Goal: Check status: Check status

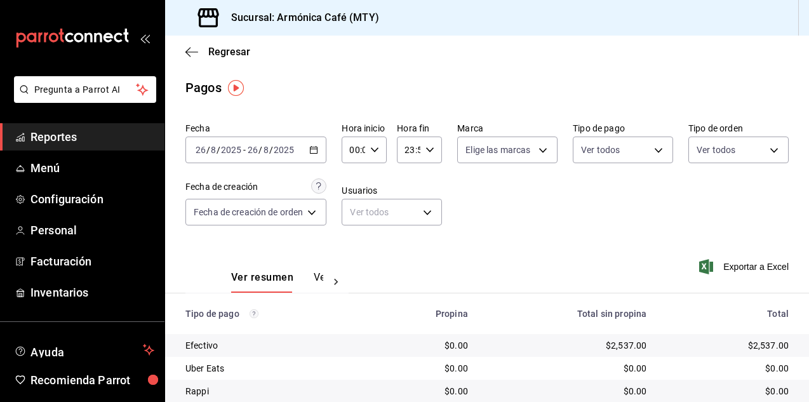
click at [311, 152] on \(Stroke\) "button" at bounding box center [314, 150] width 8 height 7
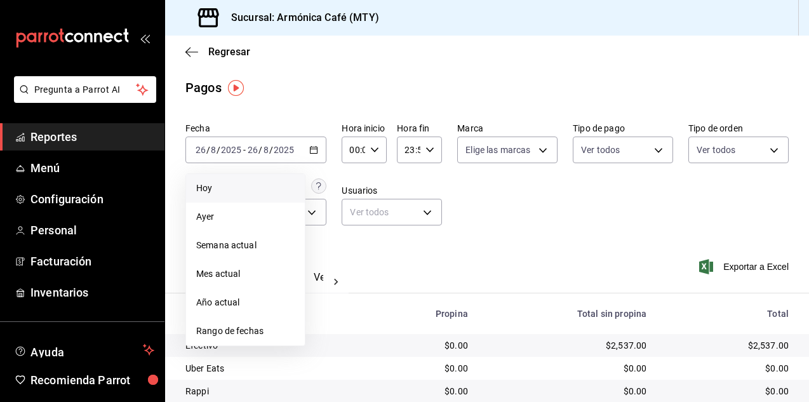
click at [276, 182] on span "Hoy" at bounding box center [245, 188] width 98 height 13
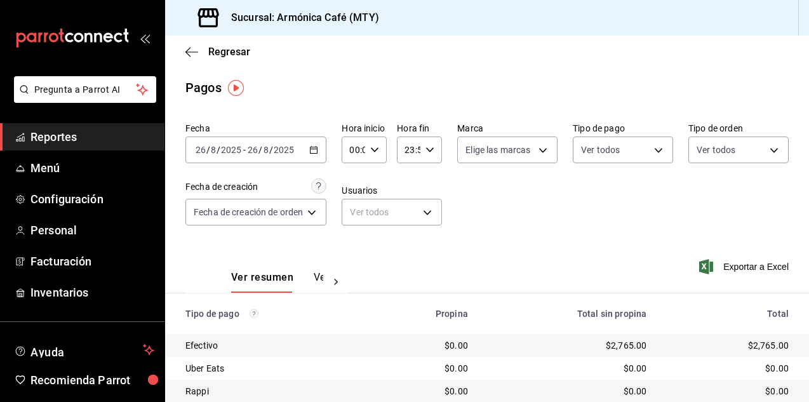
click at [376, 151] on icon "button" at bounding box center [374, 149] width 9 height 9
click at [355, 220] on span "15" at bounding box center [354, 218] width 2 height 10
type input "15:00"
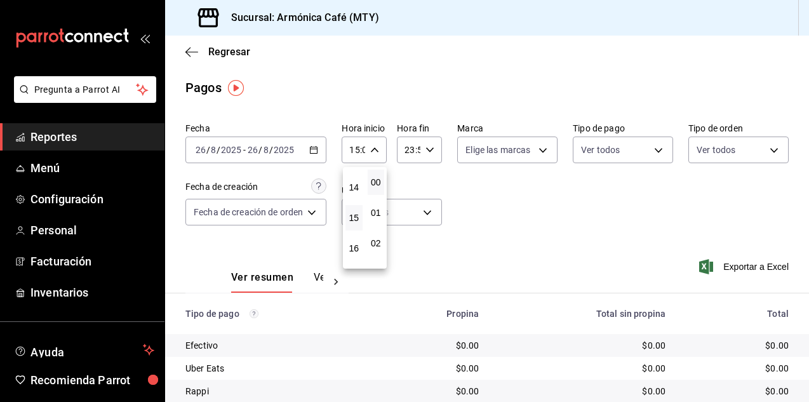
click at [564, 116] on div at bounding box center [404, 201] width 809 height 402
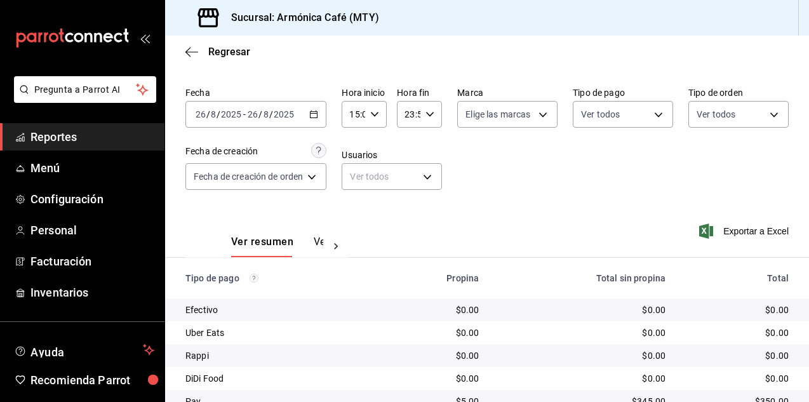
scroll to position [90, 0]
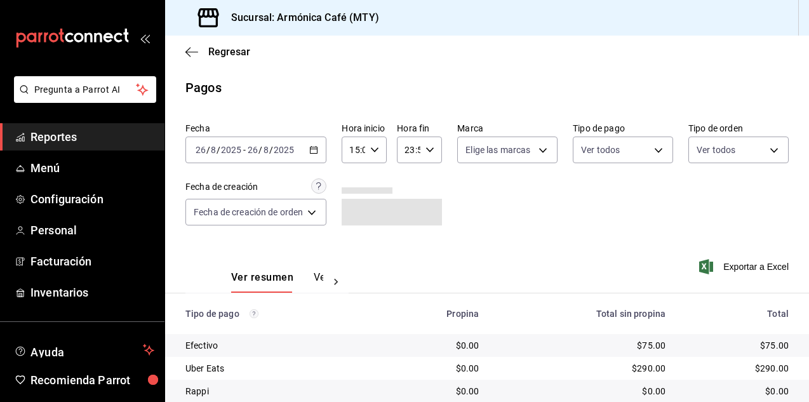
scroll to position [90, 0]
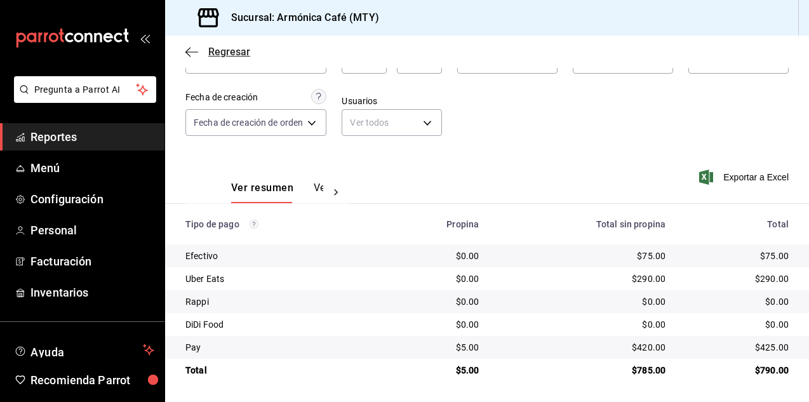
click at [193, 55] on icon "button" at bounding box center [191, 51] width 13 height 11
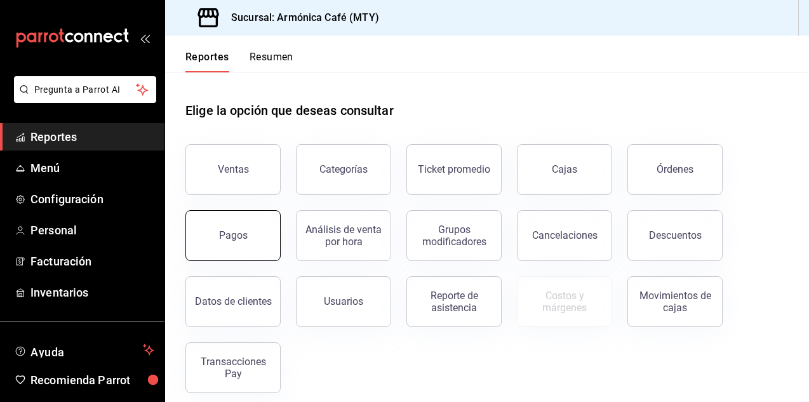
click at [237, 229] on button "Pagos" at bounding box center [232, 235] width 95 height 51
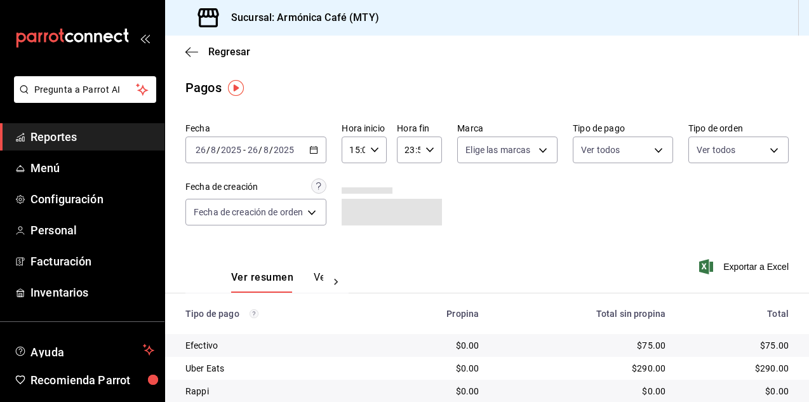
click at [306, 144] on div "2025-08-26 26 / 8 / 2025 - 2025-08-26 26 / 8 / 2025" at bounding box center [255, 150] width 141 height 27
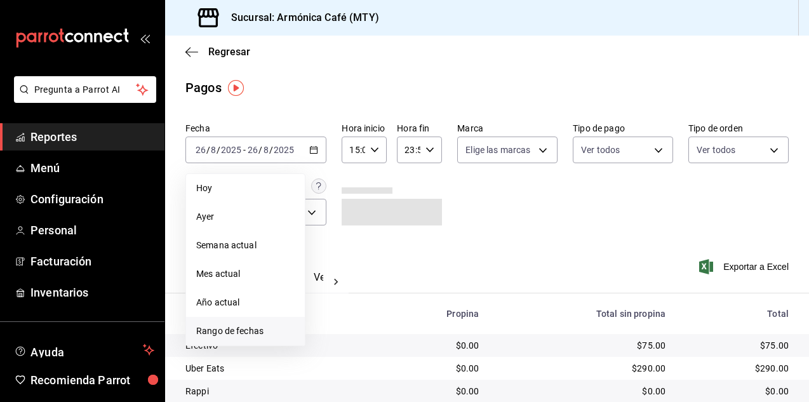
click at [250, 330] on span "Rango de fechas" at bounding box center [245, 330] width 98 height 13
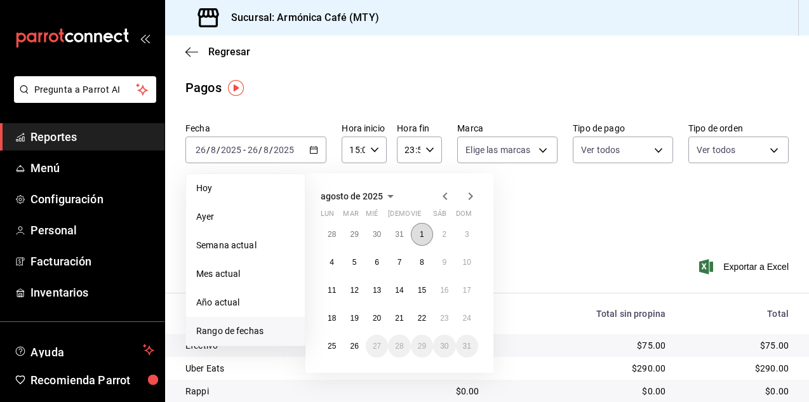
click at [427, 229] on button "1" at bounding box center [422, 234] width 22 height 23
click at [353, 345] on abbr "26" at bounding box center [354, 346] width 8 height 9
type input "00:00"
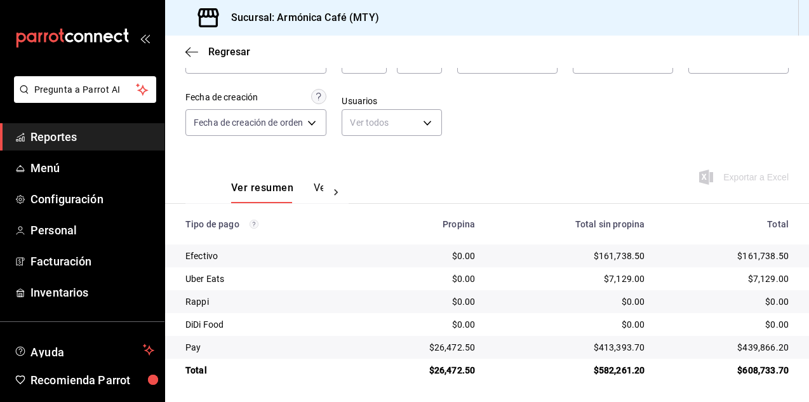
scroll to position [90, 0]
click at [198, 54] on span "Regresar" at bounding box center [217, 52] width 65 height 12
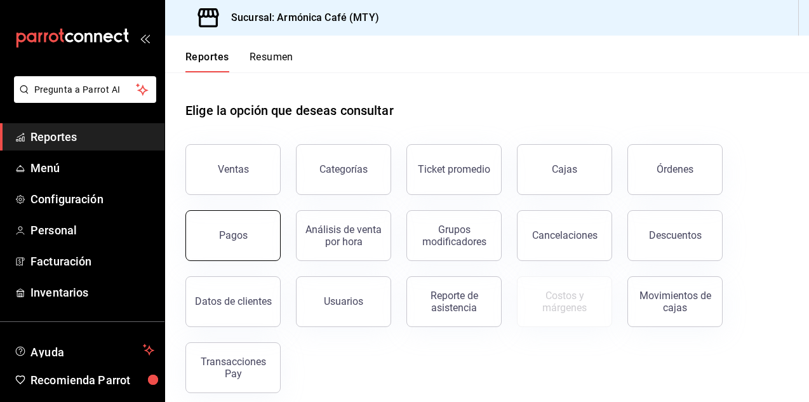
click at [246, 251] on button "Pagos" at bounding box center [232, 235] width 95 height 51
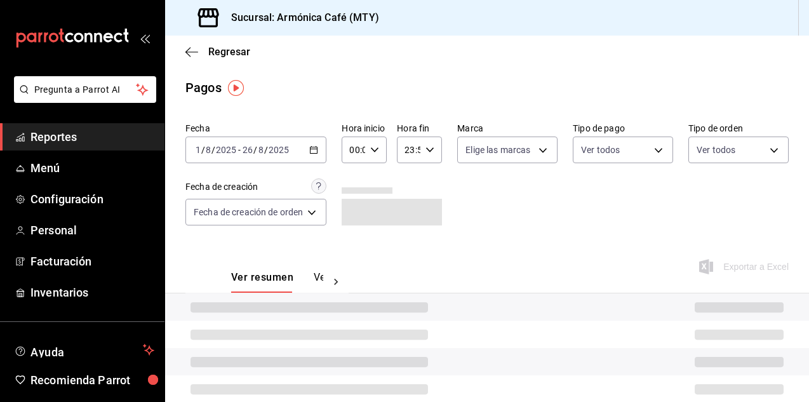
click at [317, 156] on div "2025-08-01 1 / 8 / 2025 - 2025-08-26 26 / 8 / 2025" at bounding box center [255, 150] width 141 height 27
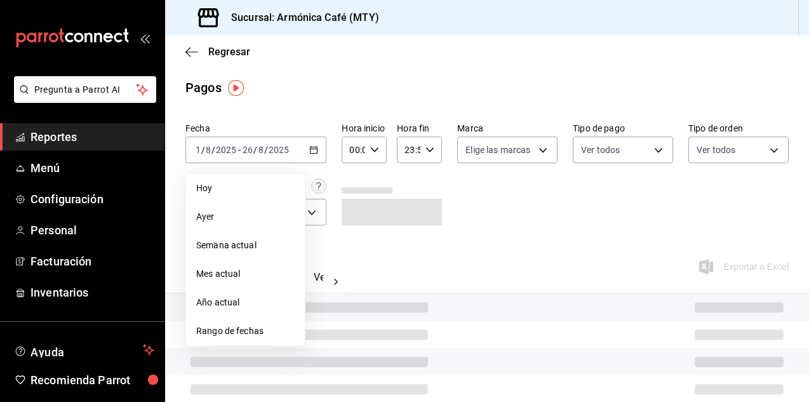
click at [269, 189] on span "Hoy" at bounding box center [245, 188] width 98 height 13
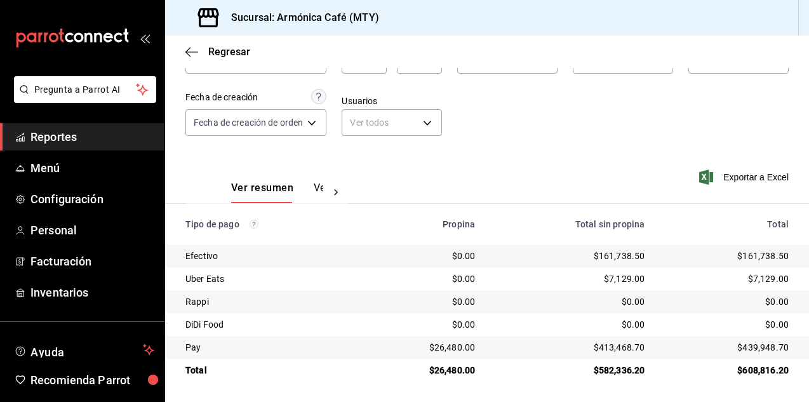
scroll to position [90, 0]
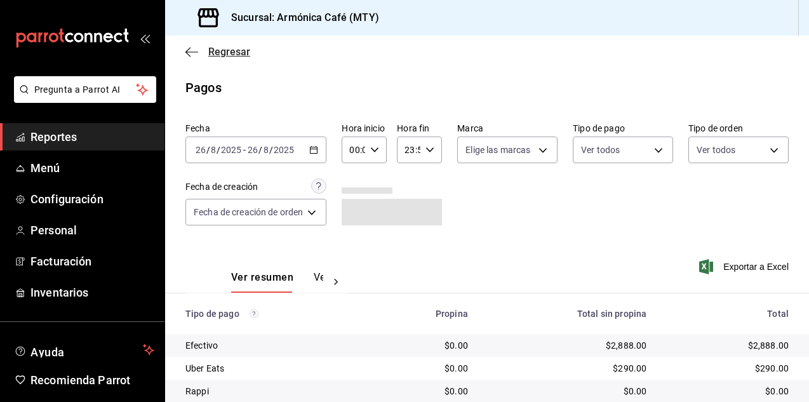
click at [223, 58] on div "Regresar" at bounding box center [487, 52] width 644 height 32
click at [229, 52] on span "Regresar" at bounding box center [229, 52] width 42 height 12
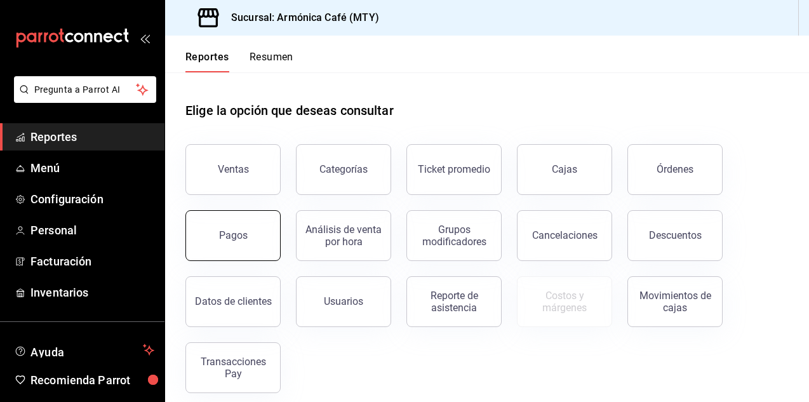
click at [258, 227] on button "Pagos" at bounding box center [232, 235] width 95 height 51
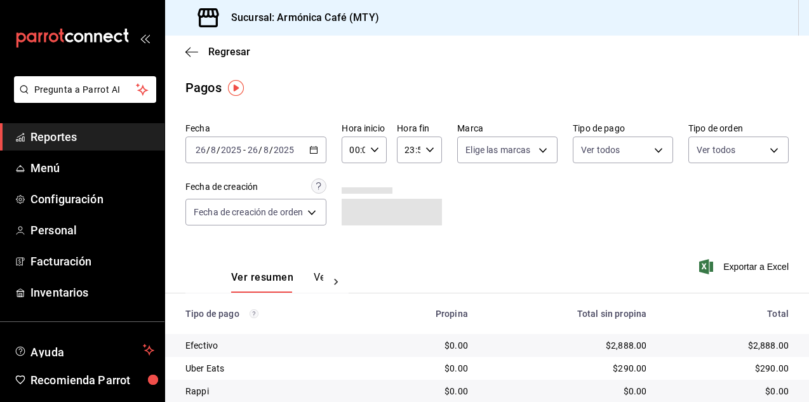
click at [314, 144] on div "2025-08-26 26 / 8 / 2025 - 2025-08-26 26 / 8 / 2025" at bounding box center [255, 150] width 141 height 27
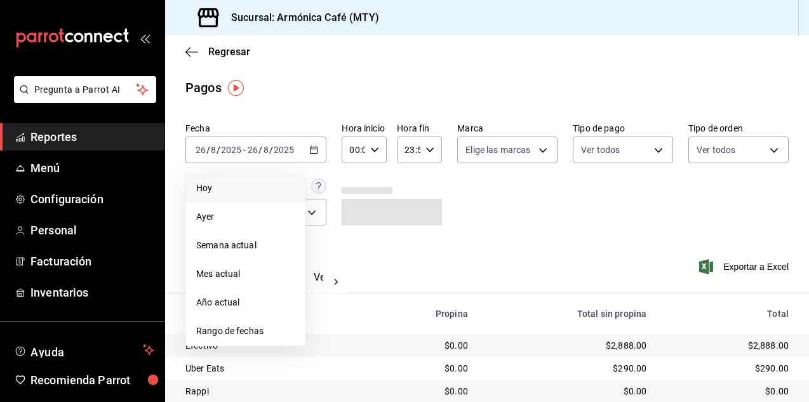
click at [246, 190] on span "Hoy" at bounding box center [245, 188] width 98 height 13
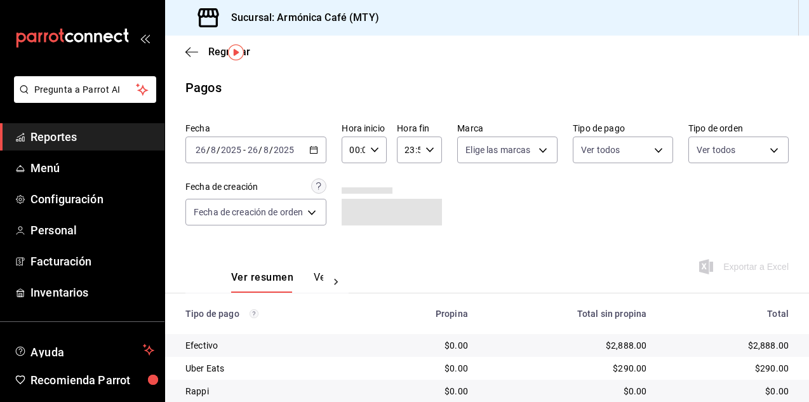
scroll to position [90, 0]
